Goal: Complete application form

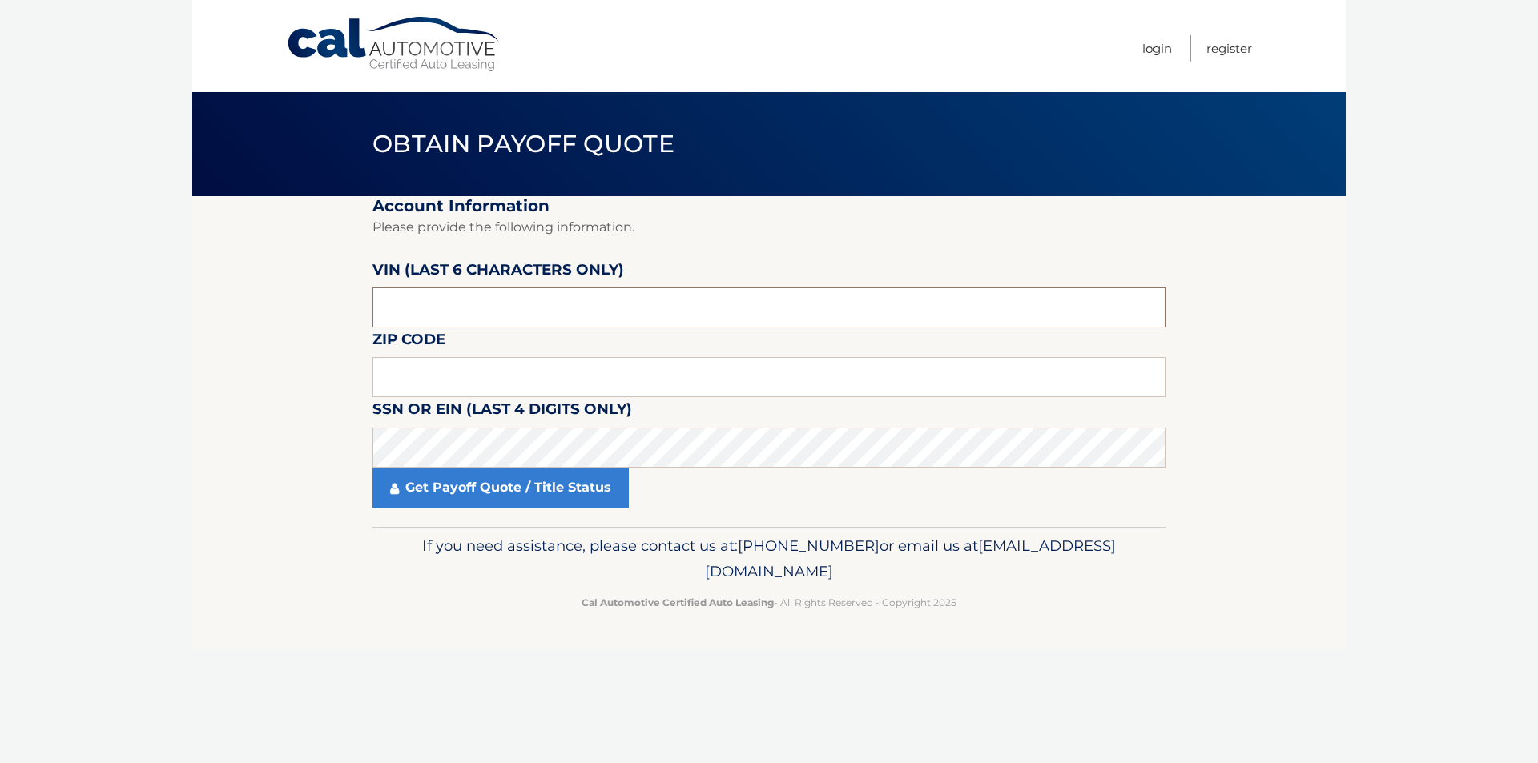
click at [451, 309] on input "text" at bounding box center [769, 308] width 793 height 40
type input "635306"
click at [591, 380] on input "text" at bounding box center [769, 377] width 793 height 40
type input "4"
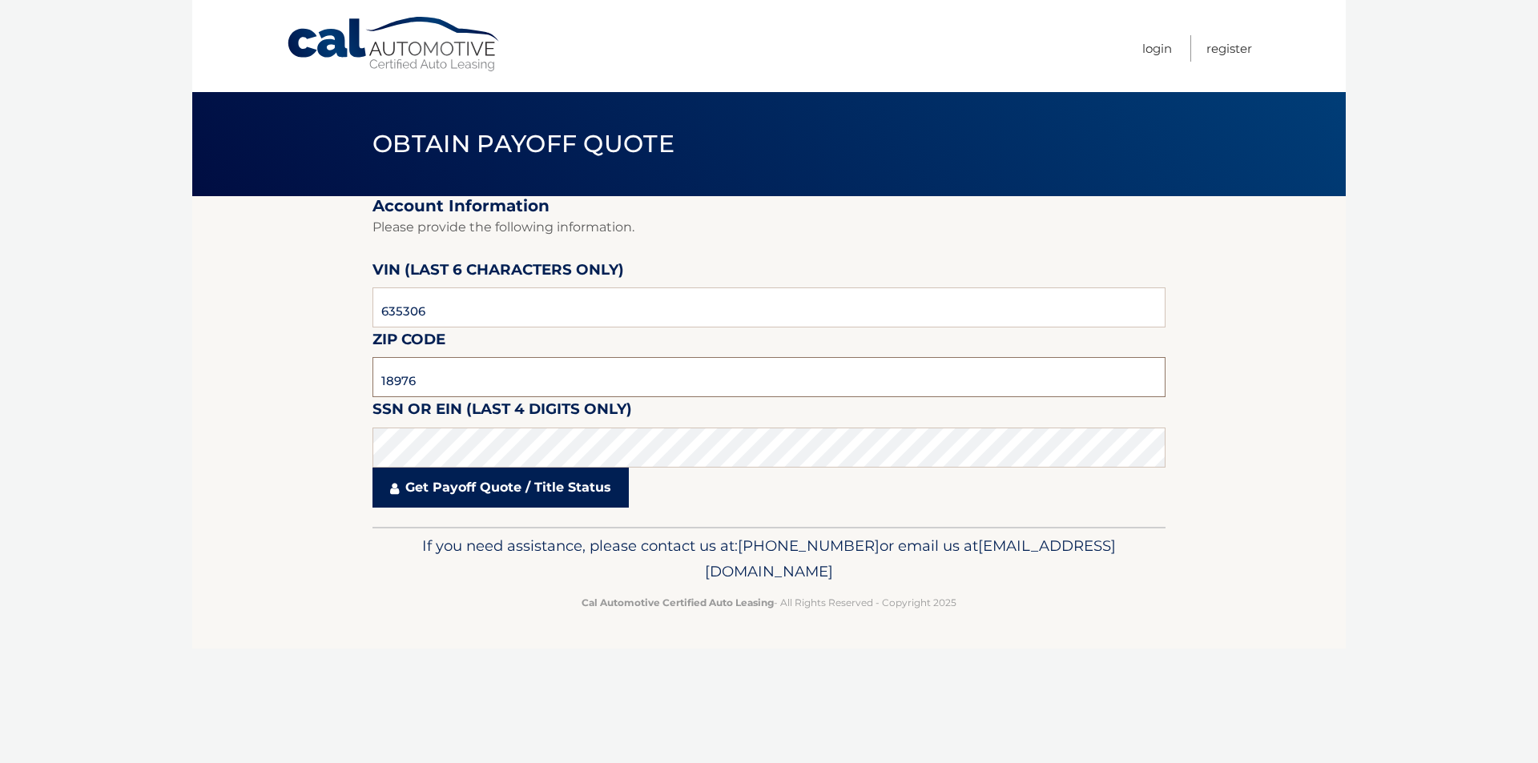
type input "18976"
click at [511, 492] on link "Get Payoff Quote / Title Status" at bounding box center [501, 488] width 256 height 40
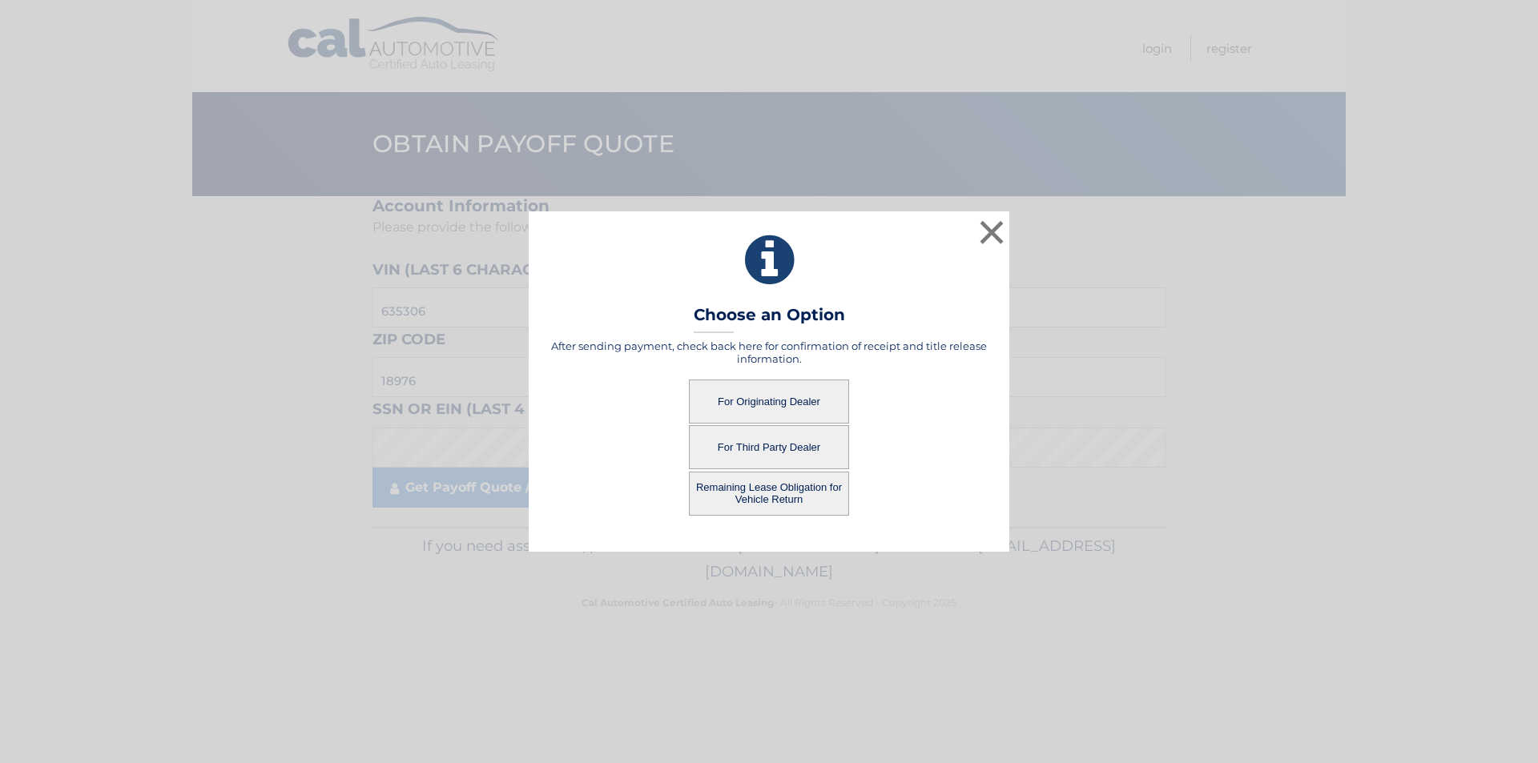
click at [759, 397] on button "For Originating Dealer" at bounding box center [769, 402] width 160 height 44
click at [772, 401] on button "For Originating Dealer" at bounding box center [769, 402] width 160 height 44
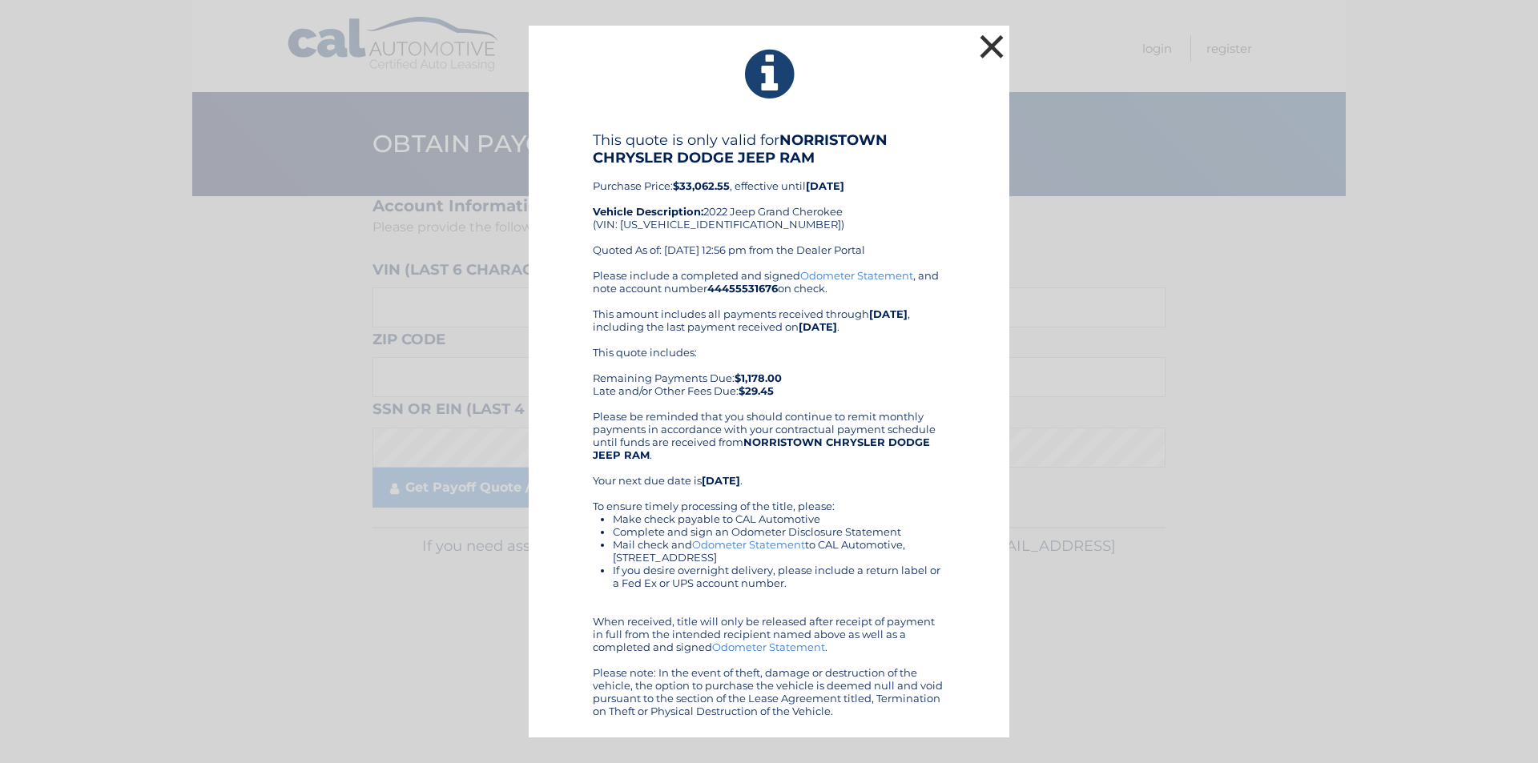
click at [997, 48] on button "×" at bounding box center [992, 46] width 32 height 32
